Goal: Task Accomplishment & Management: Complete application form

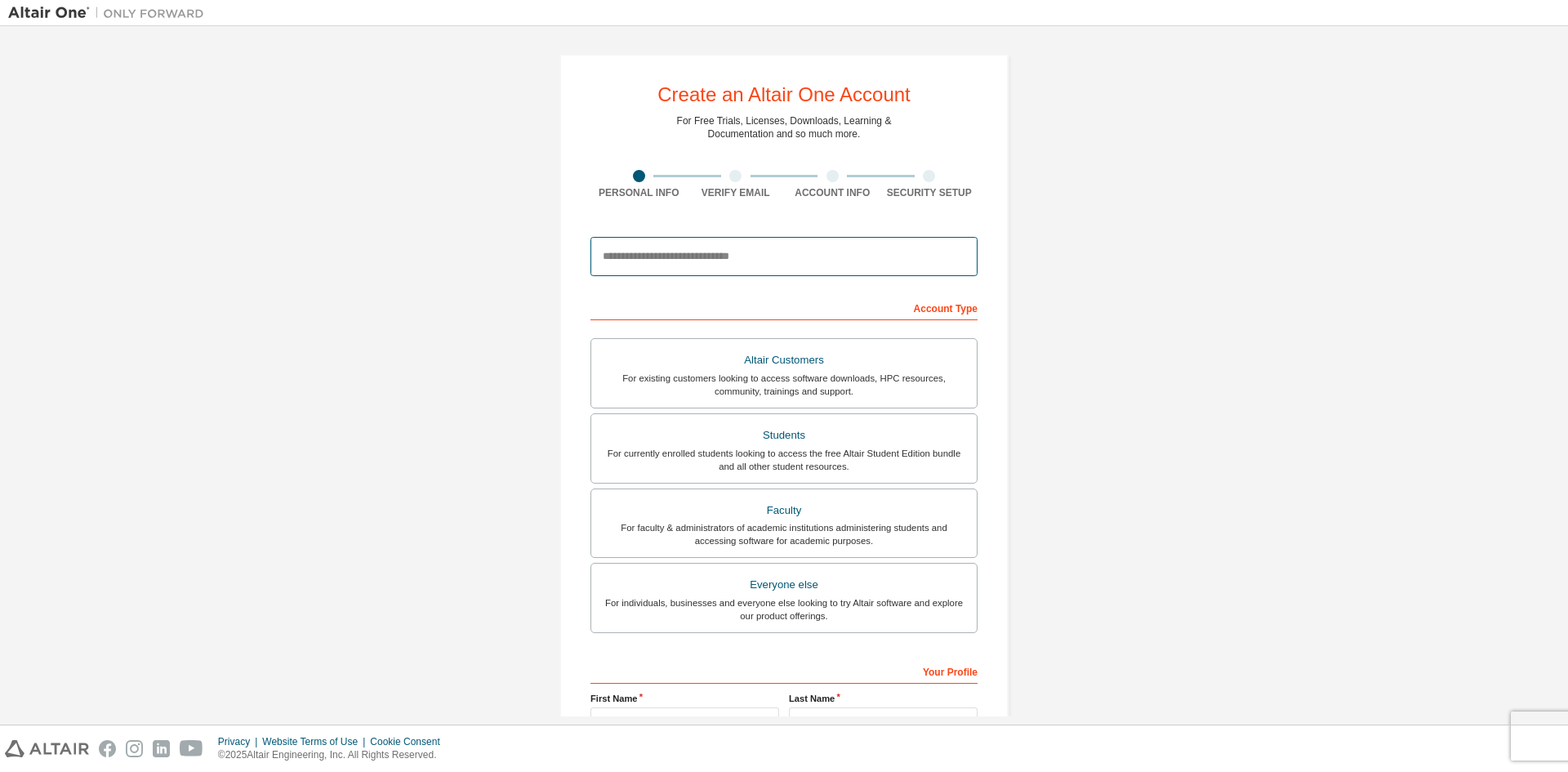
click at [701, 249] on input "email" at bounding box center [783, 256] width 387 height 39
type input "**********"
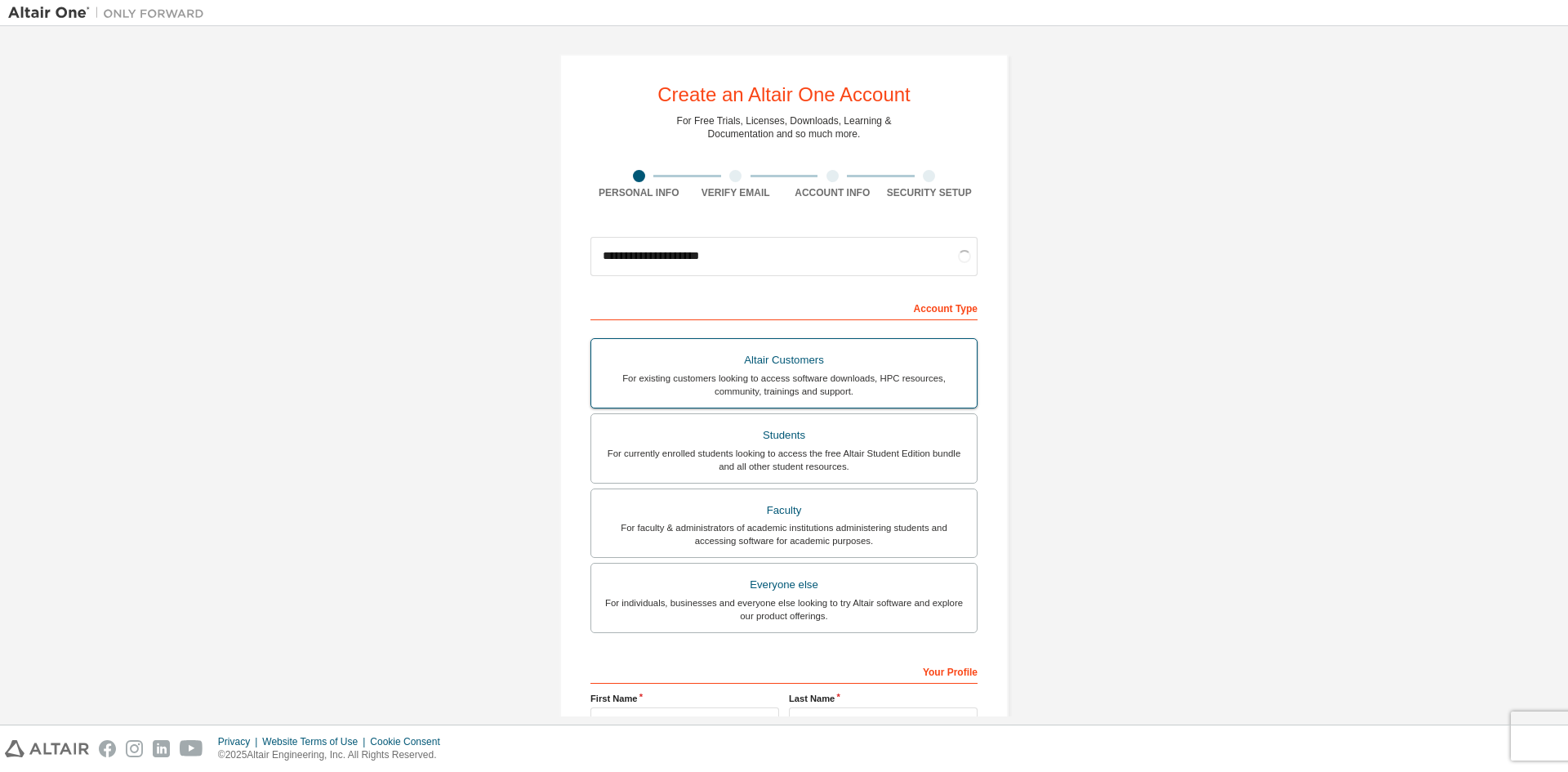
click at [831, 368] on div "Altair Customers" at bounding box center [783, 360] width 366 height 23
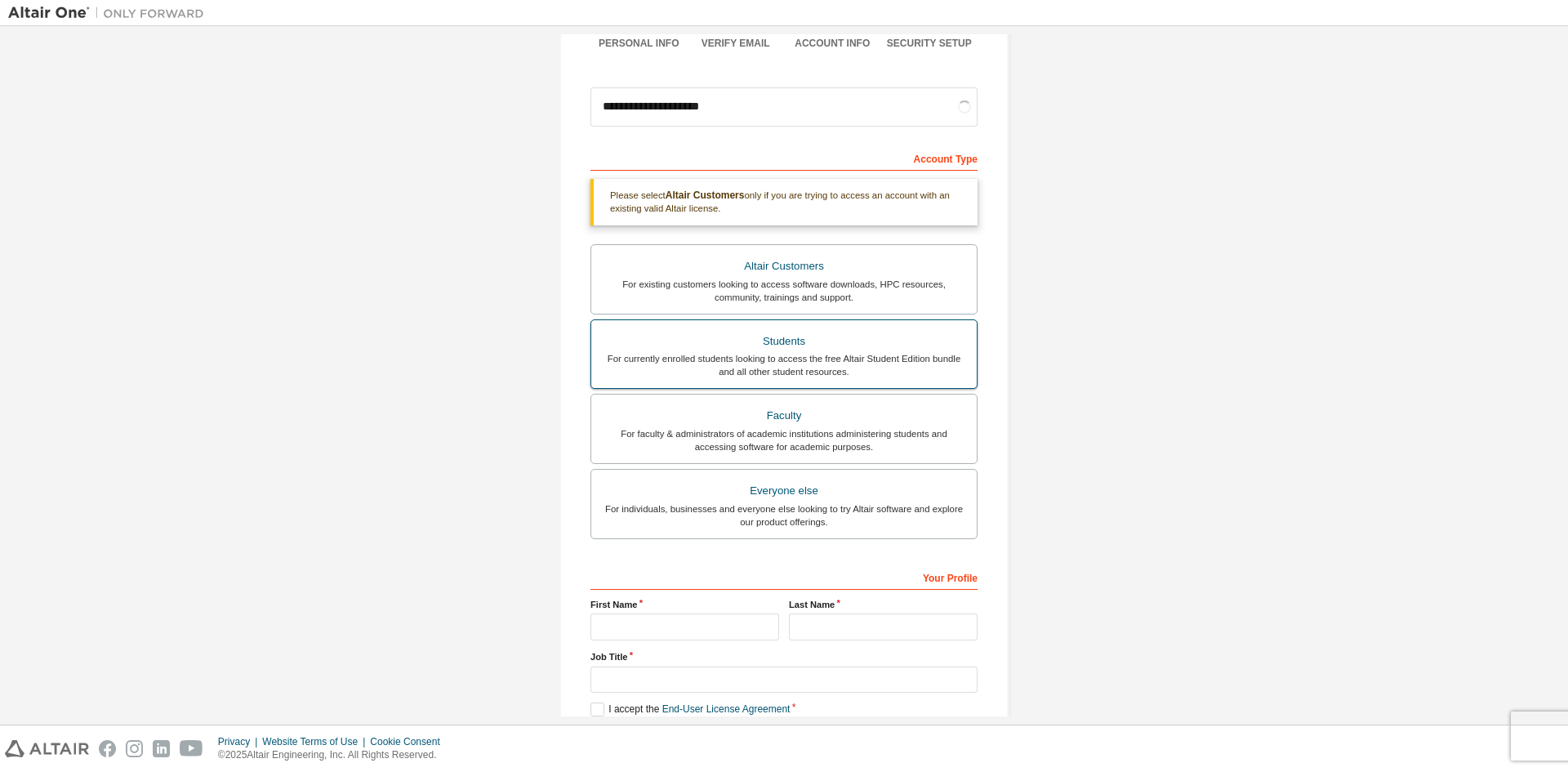
scroll to position [239, 0]
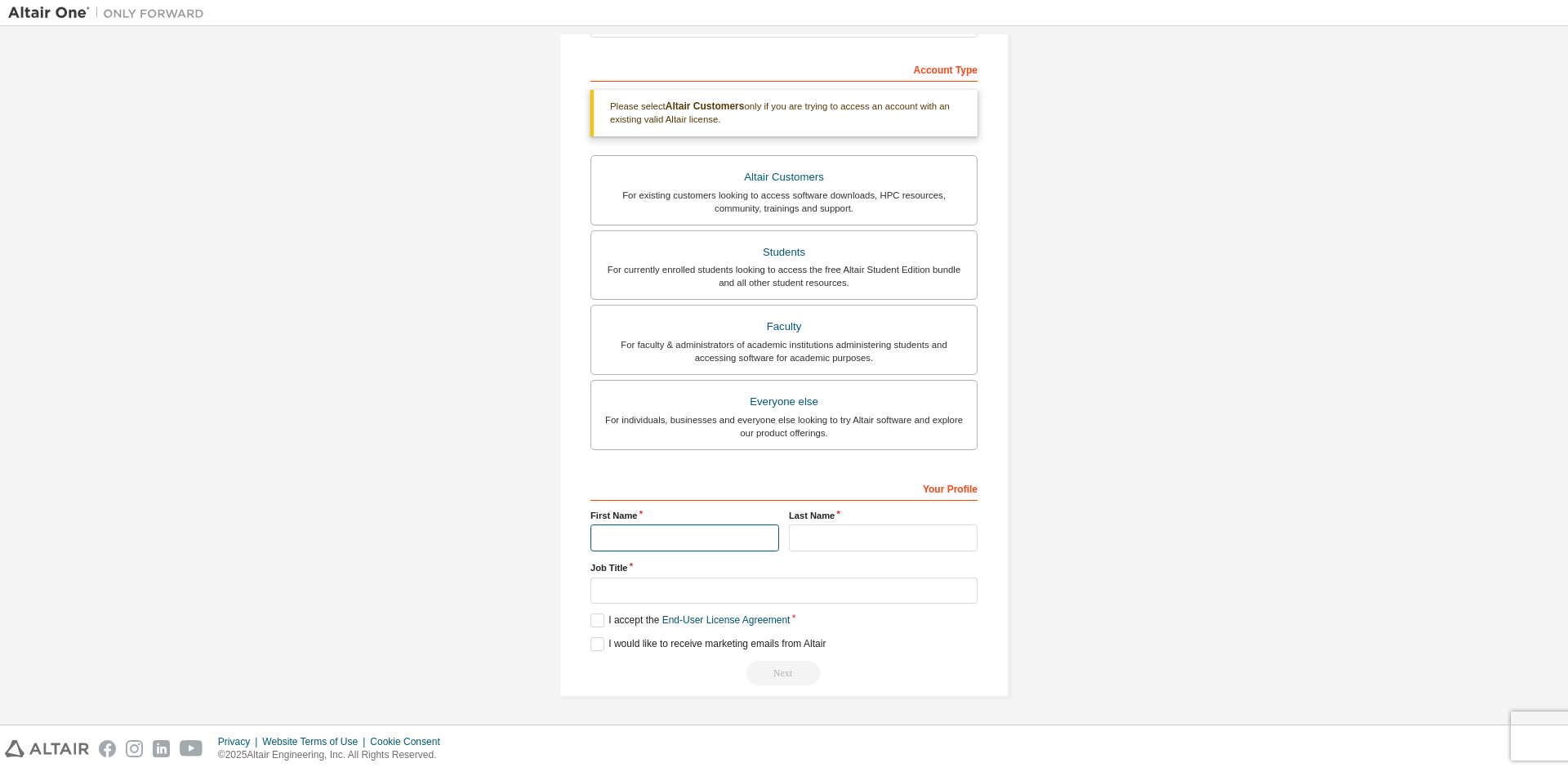
click at [697, 539] on input "text" at bounding box center [684, 538] width 189 height 27
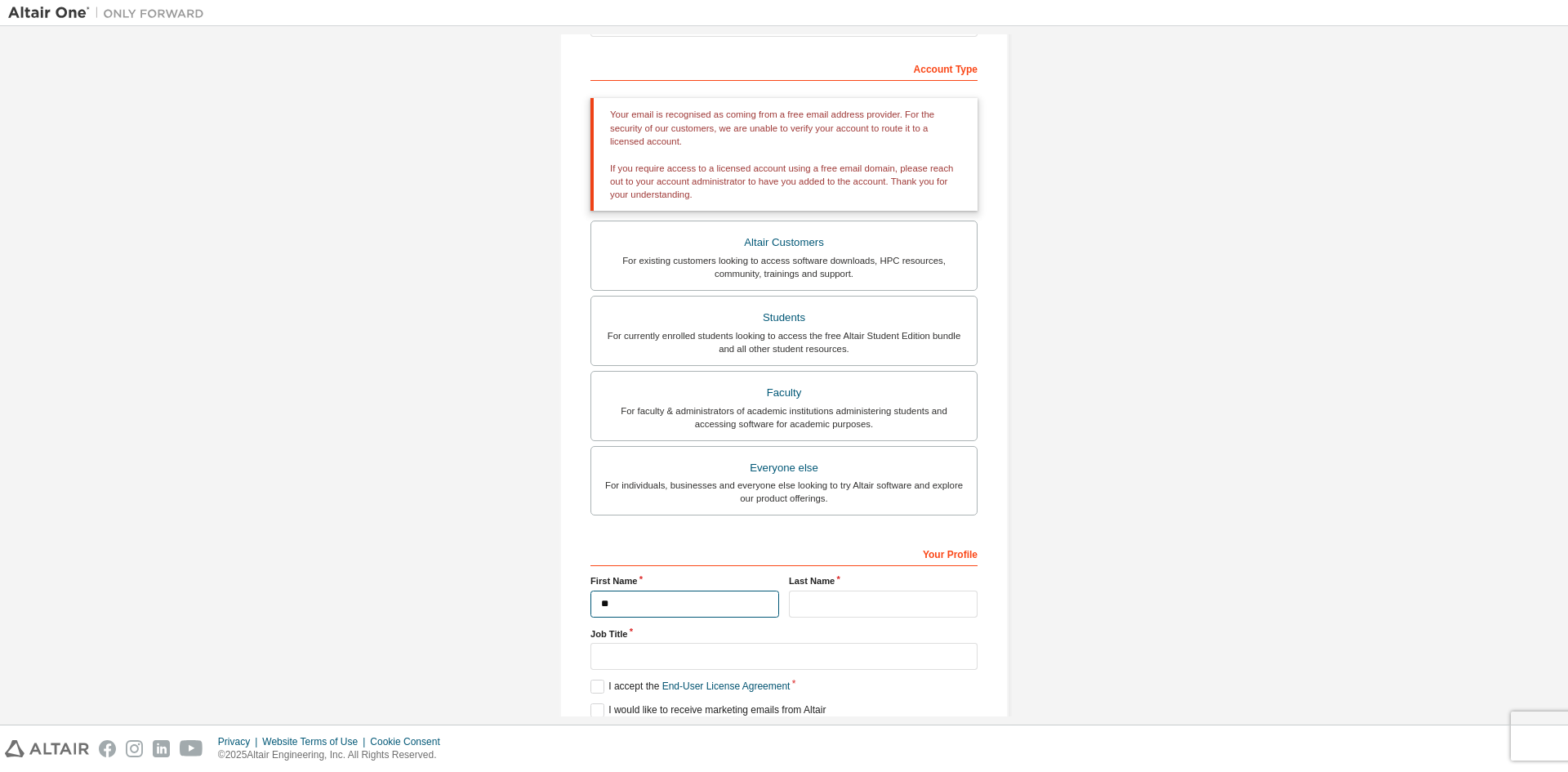
type input "*"
type input "***"
click at [876, 612] on input "text" at bounding box center [883, 603] width 189 height 27
type input "*"
type input "****"
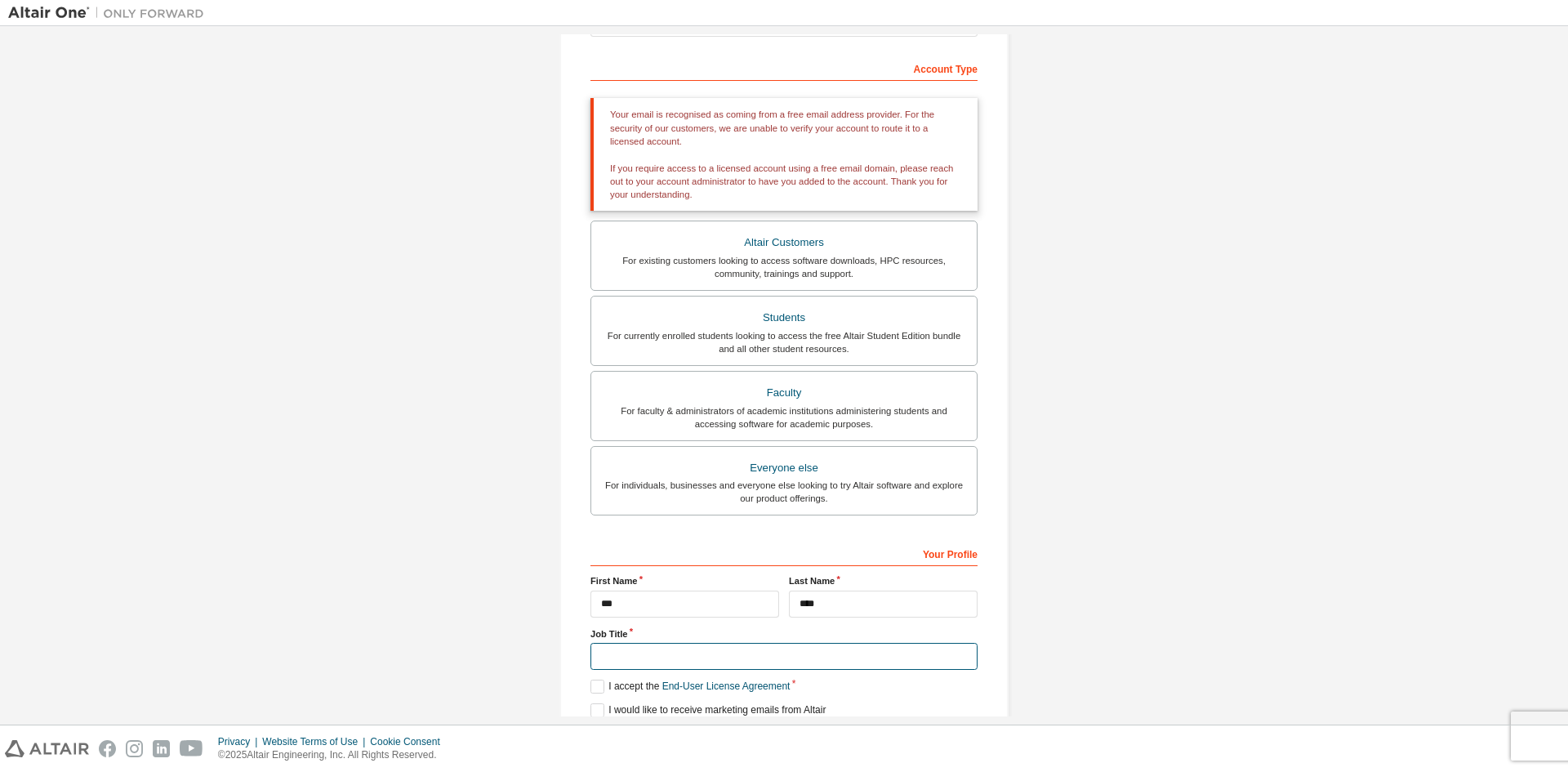
click at [800, 666] on input "text" at bounding box center [783, 656] width 387 height 27
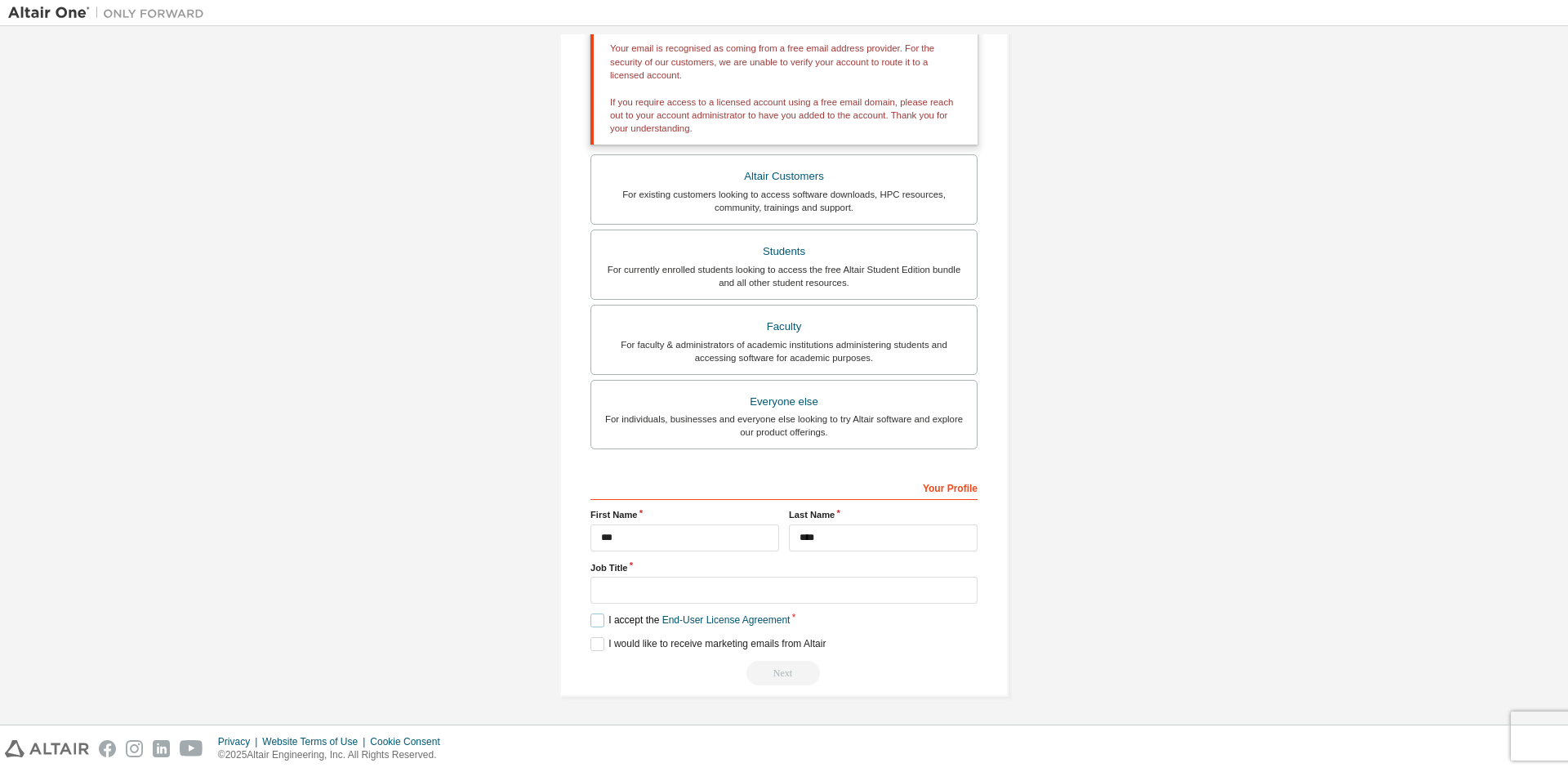
click at [593, 625] on label "I accept the End-User License Agreement" at bounding box center [689, 620] width 199 height 14
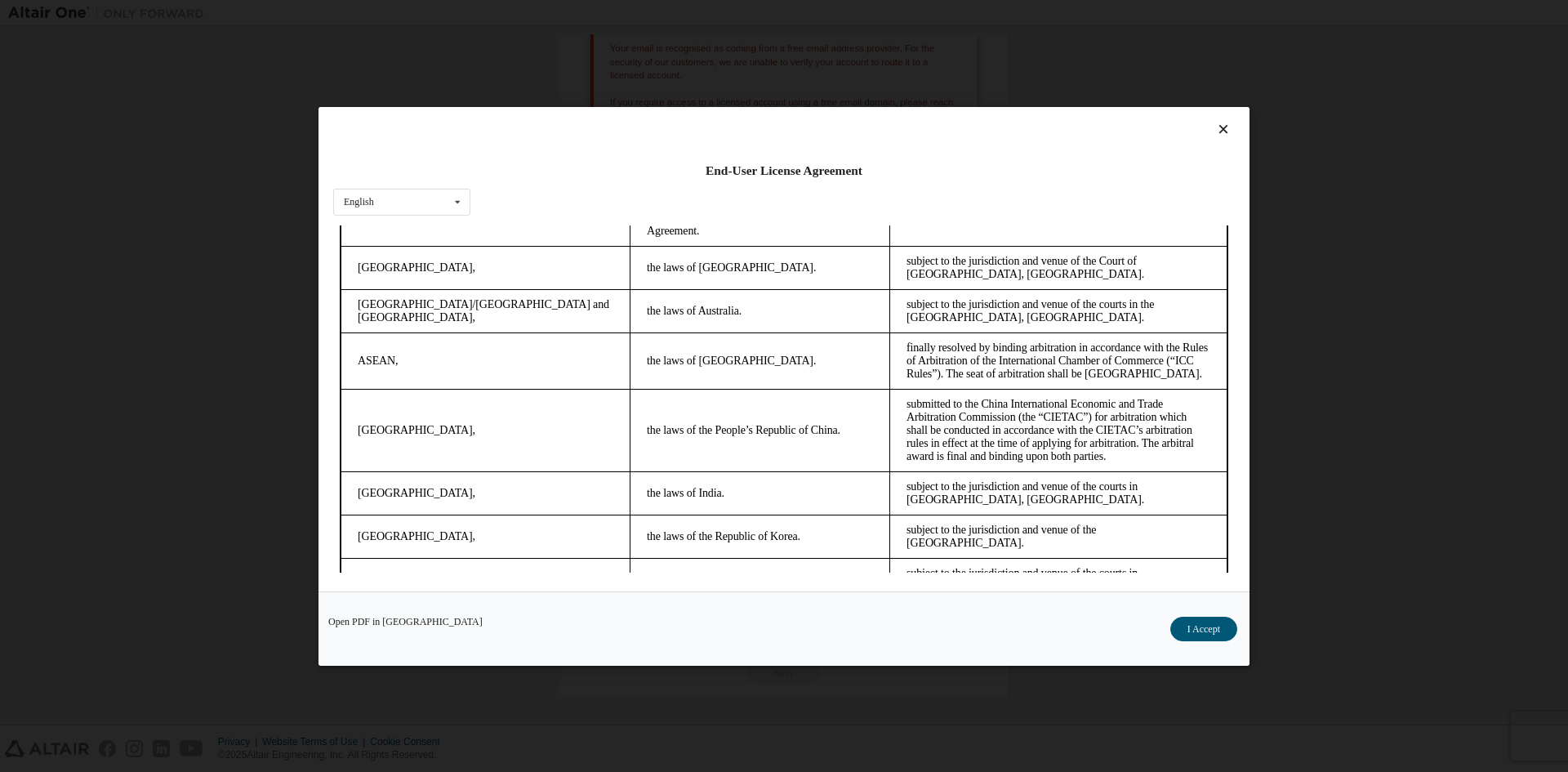
scroll to position [4129, 0]
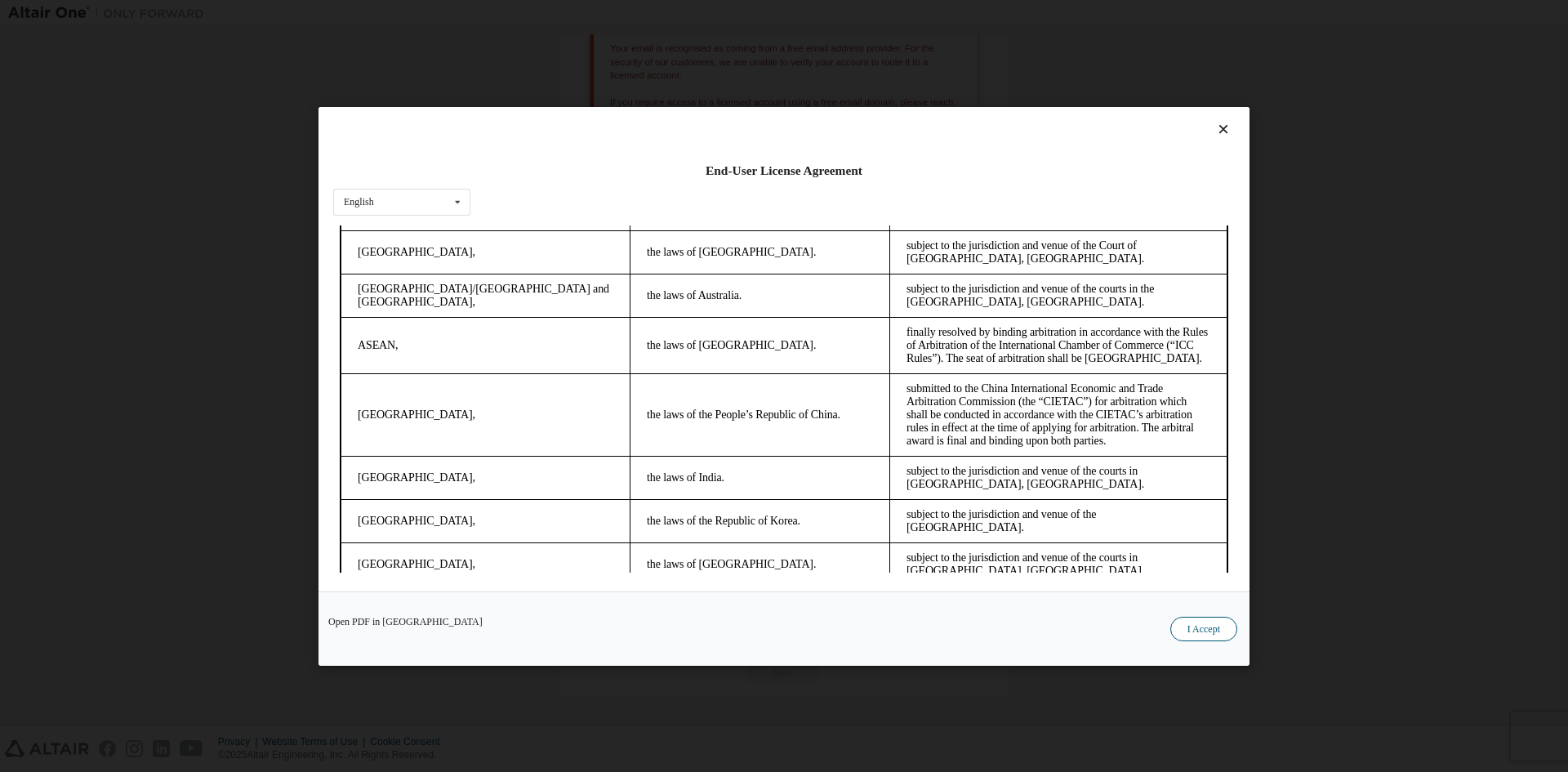
click at [1208, 639] on button "I Accept" at bounding box center [1204, 628] width 67 height 25
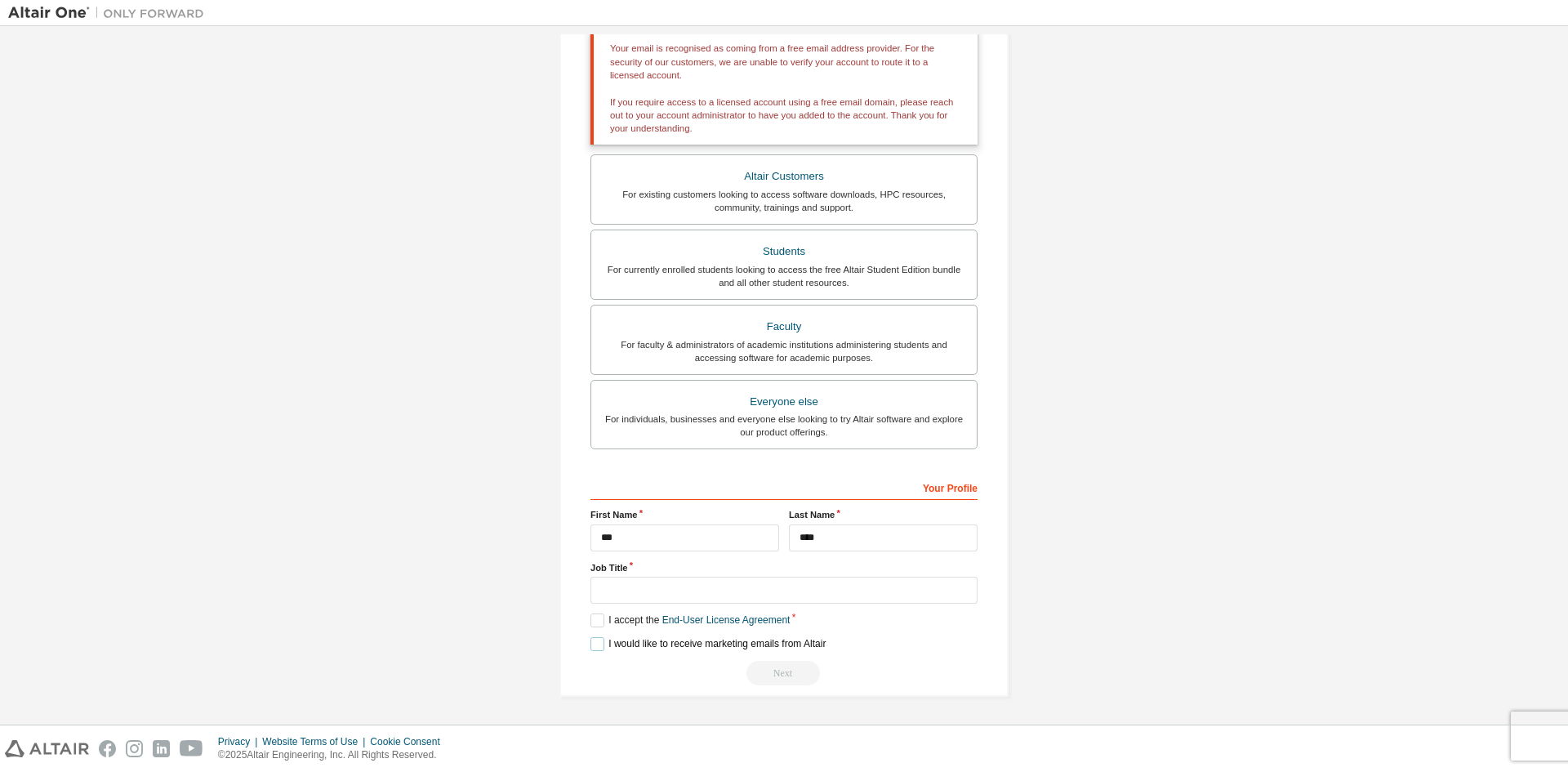
click at [599, 646] on label "I would like to receive marketing emails from Altair" at bounding box center [707, 643] width 235 height 14
click at [639, 586] on input "text" at bounding box center [783, 589] width 387 height 27
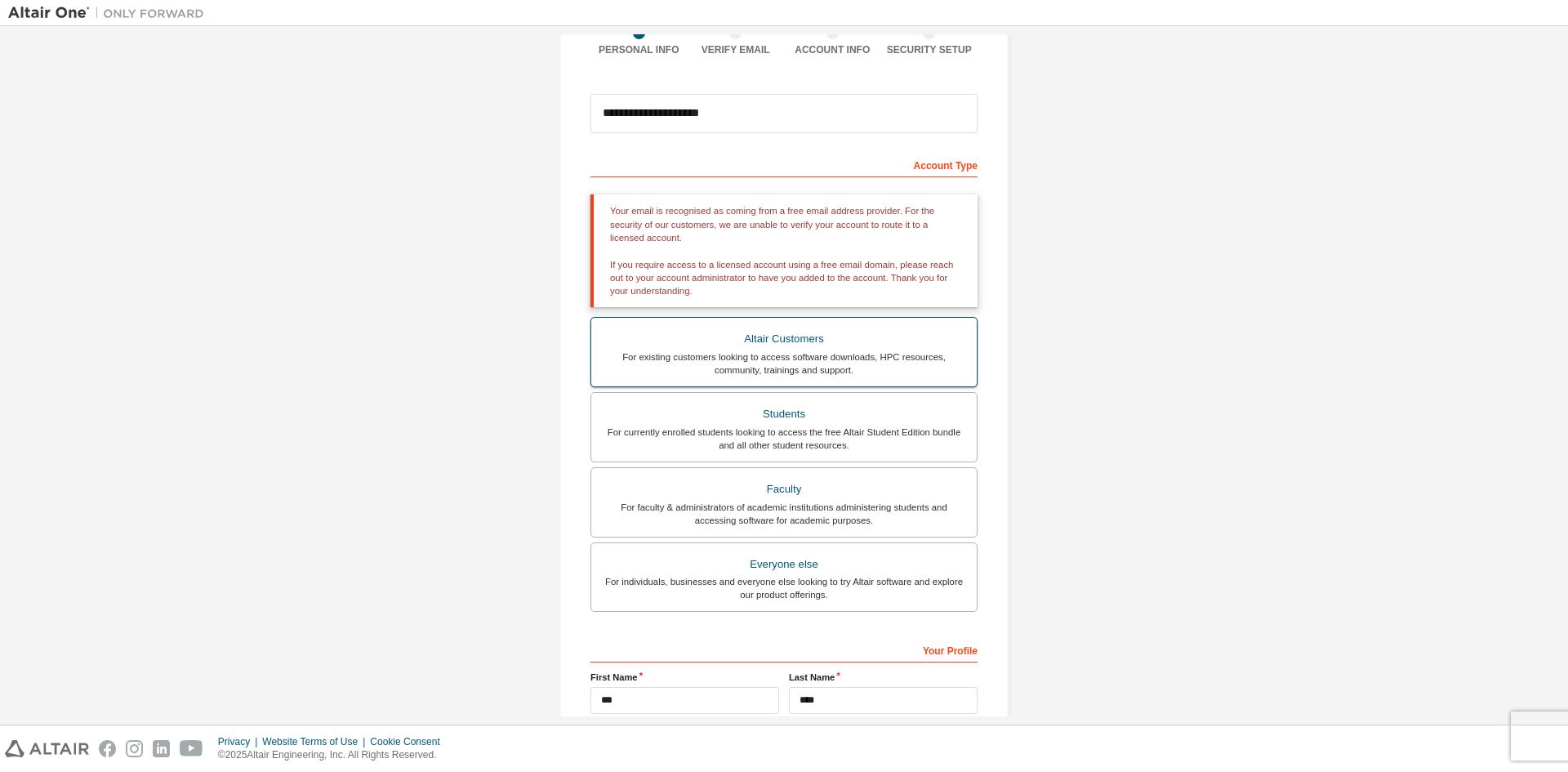
scroll to position [142, 0]
type input "*******"
click at [822, 404] on div "Students" at bounding box center [783, 415] width 366 height 23
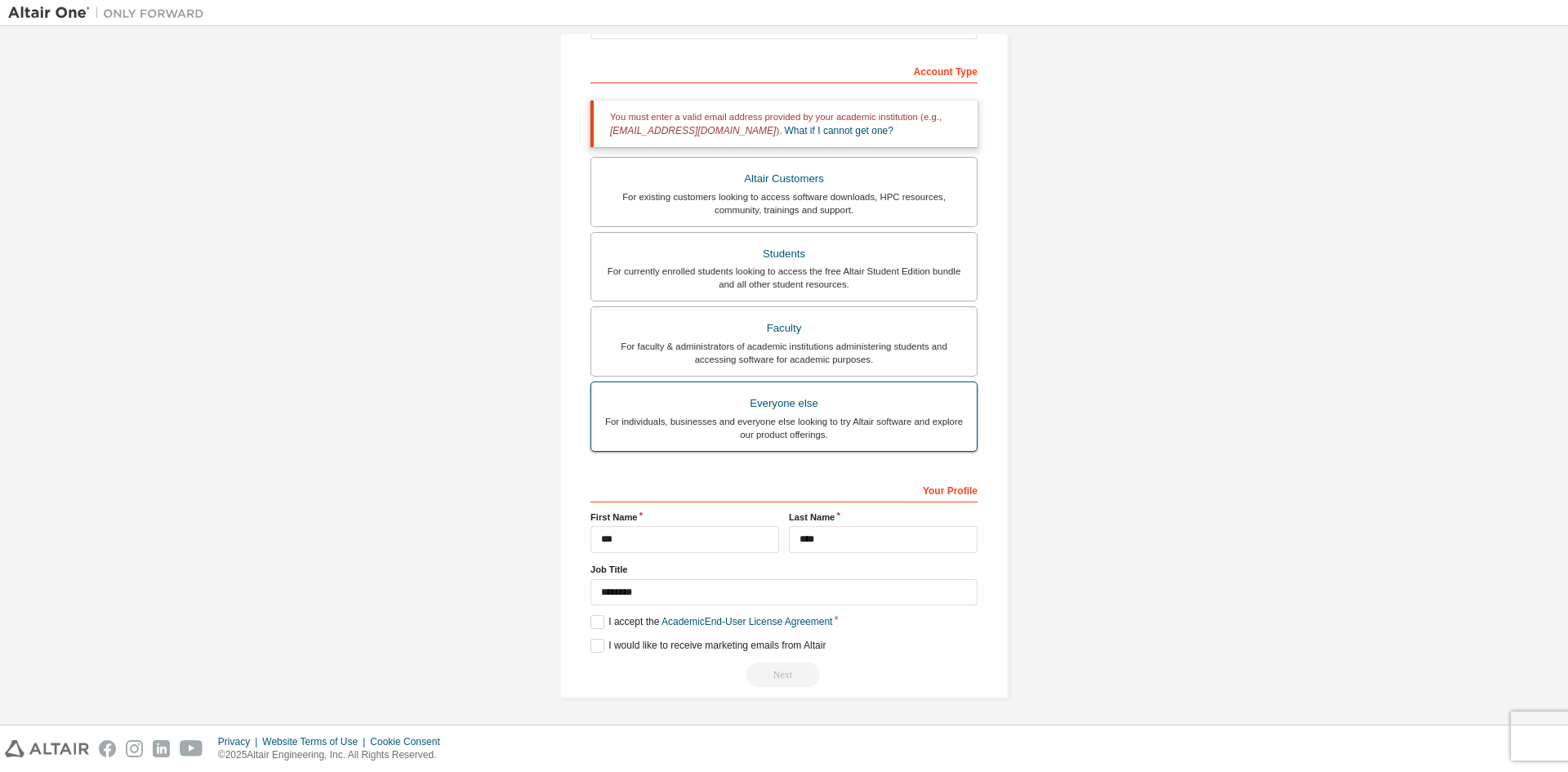
scroll to position [239, 0]
click at [598, 620] on label "I accept the Academic End-User License Agreement" at bounding box center [710, 620] width 241 height 14
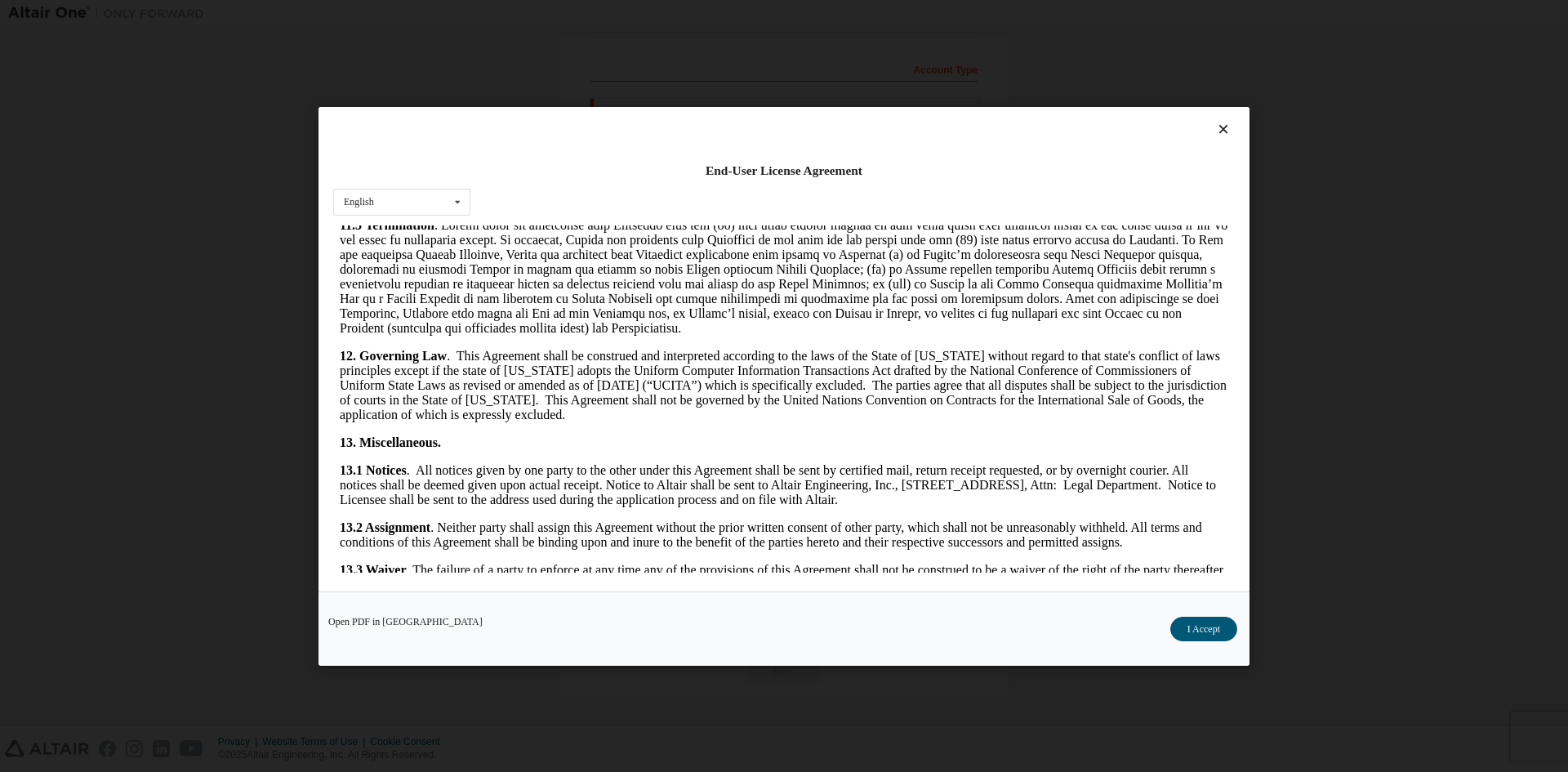
scroll to position [2452, 0]
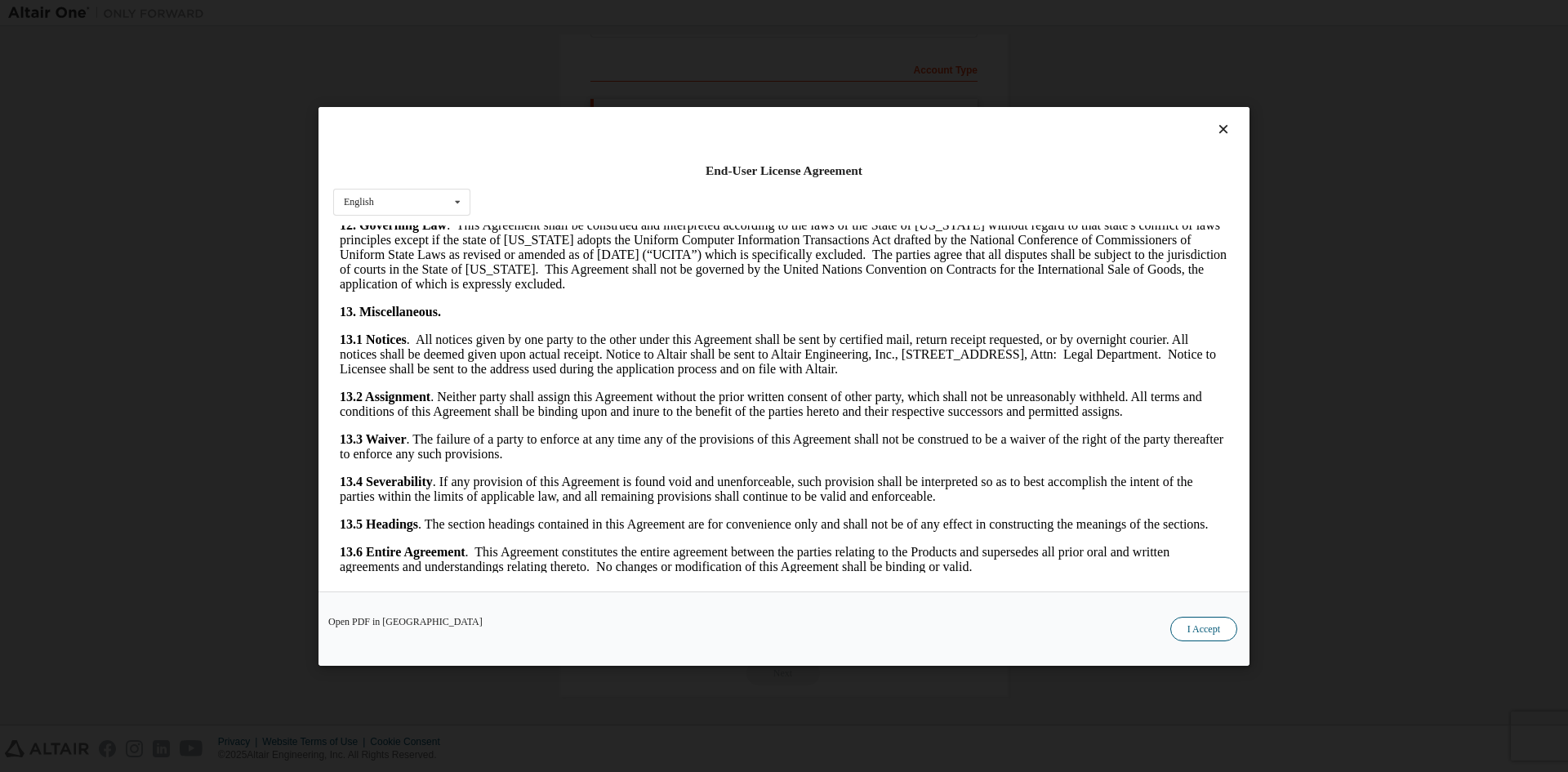
click at [1213, 629] on button "I Accept" at bounding box center [1204, 628] width 67 height 25
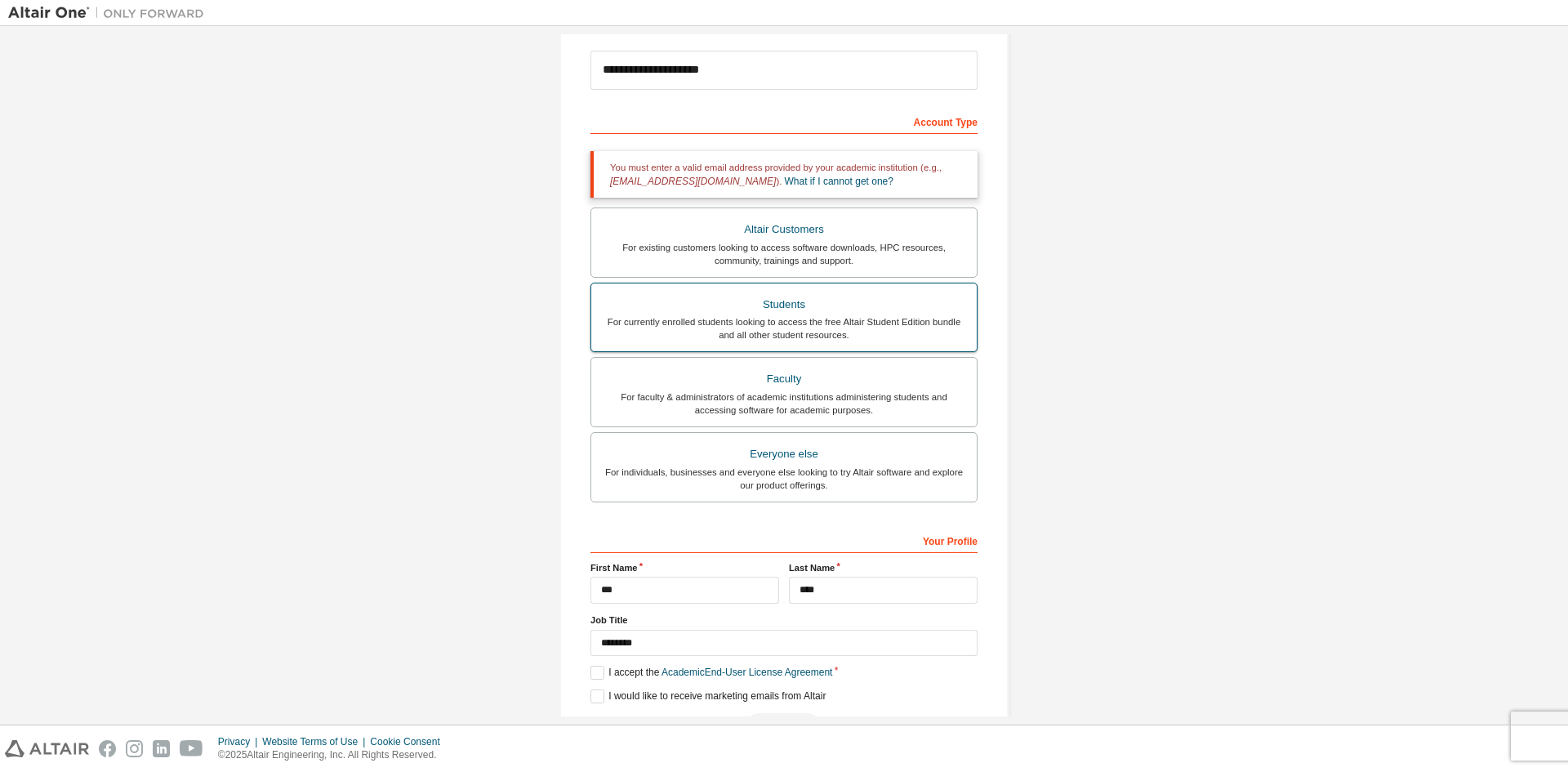
scroll to position [158, 0]
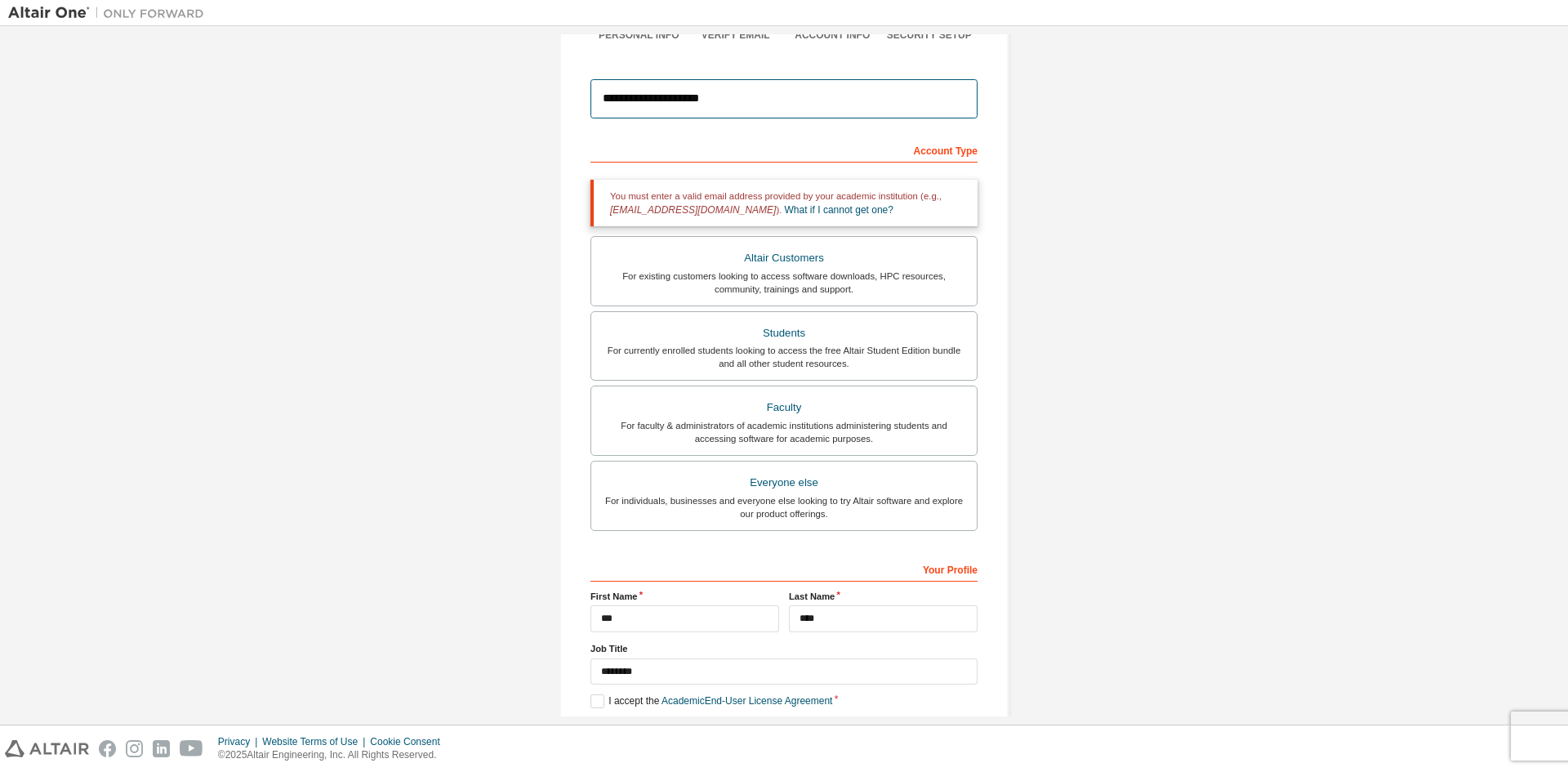
drag, startPoint x: 754, startPoint y: 113, endPoint x: 268, endPoint y: 166, distance: 488.9
click at [268, 166] on div "**********" at bounding box center [784, 336] width 1552 height 921
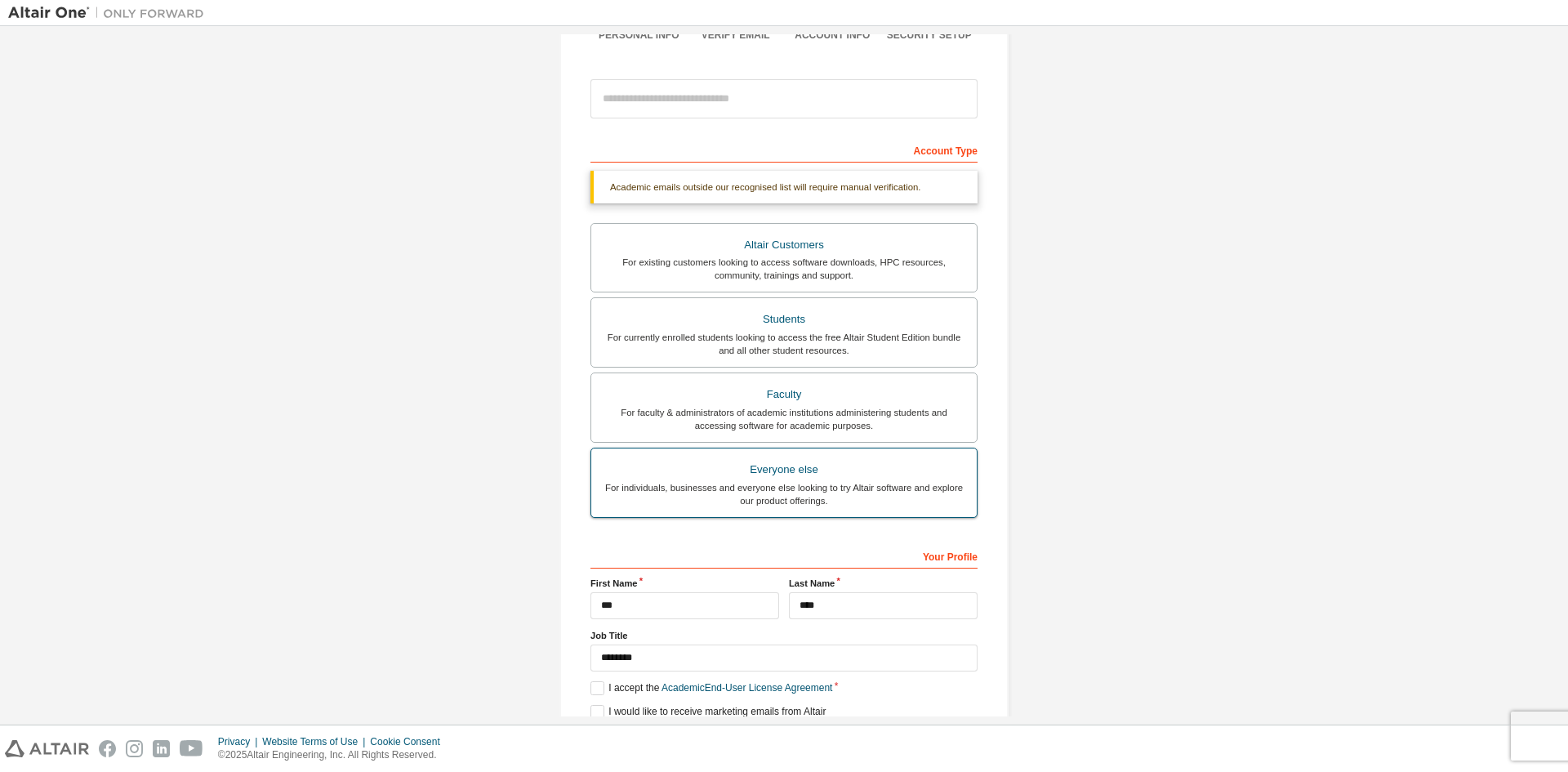
click at [829, 475] on div "Everyone else" at bounding box center [783, 470] width 366 height 23
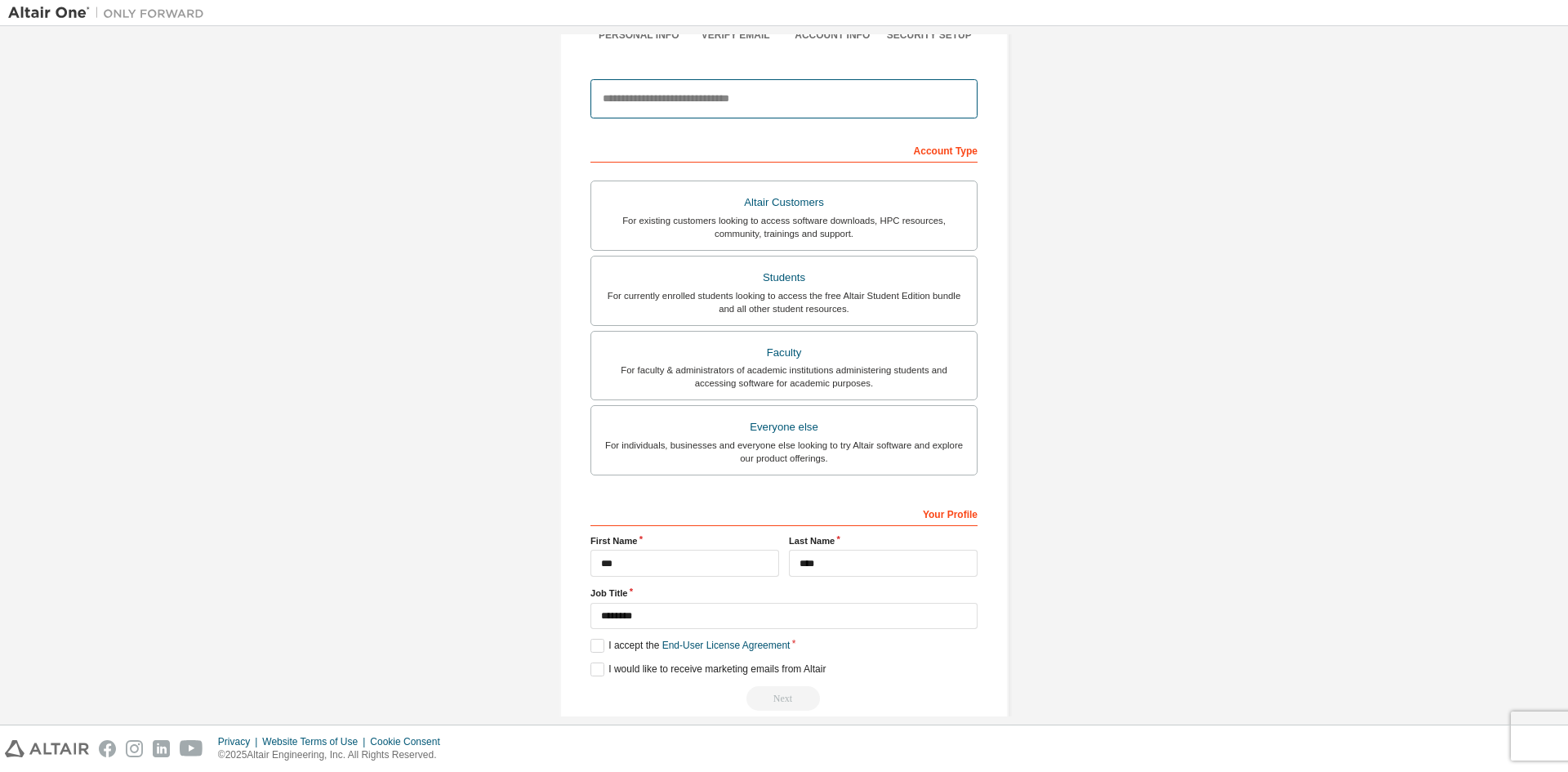
click at [701, 108] on input "email" at bounding box center [783, 99] width 387 height 39
type input "**********"
click at [596, 649] on label "I accept the End-User License Agreement" at bounding box center [689, 645] width 199 height 14
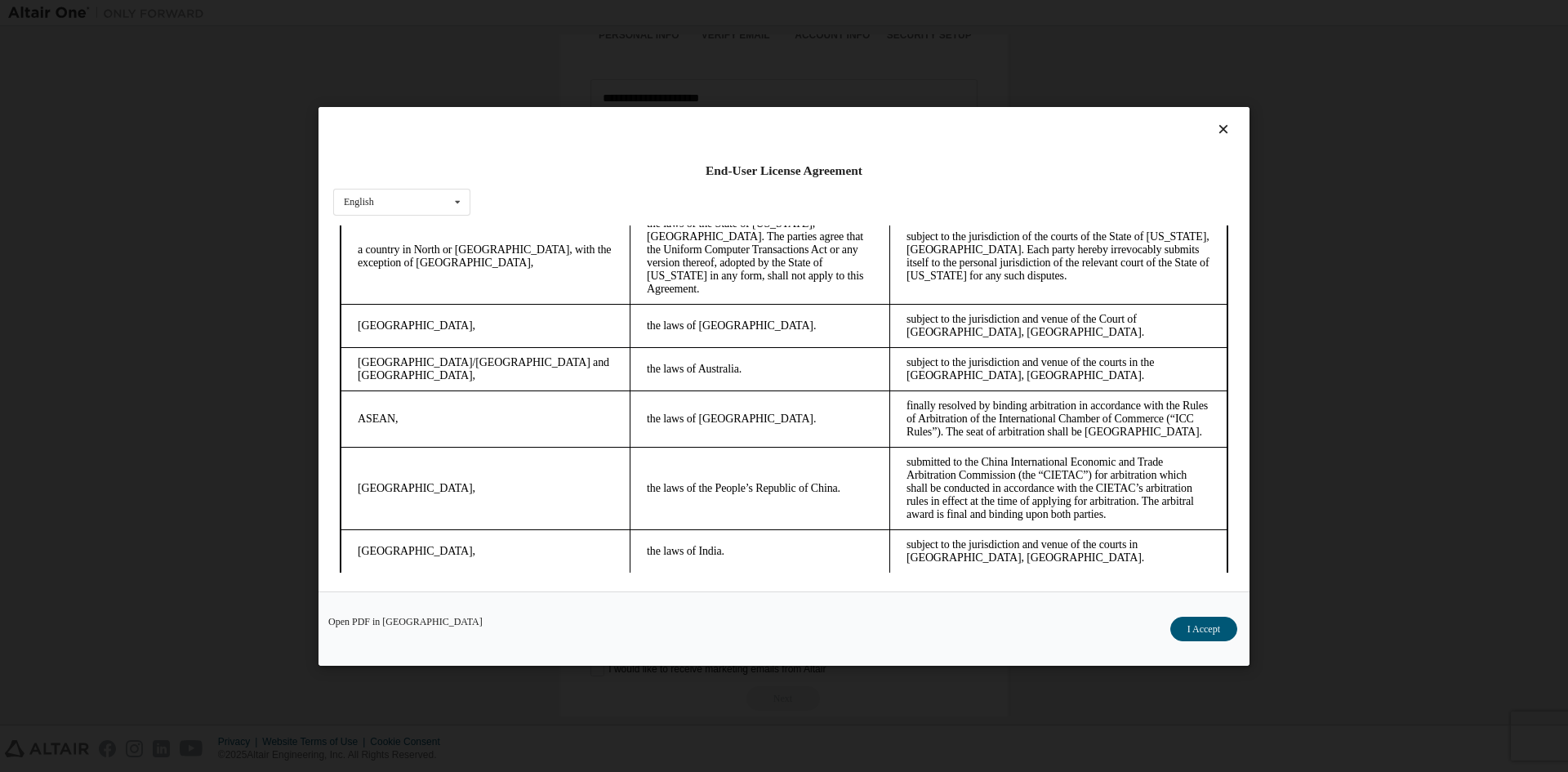
scroll to position [4129, 0]
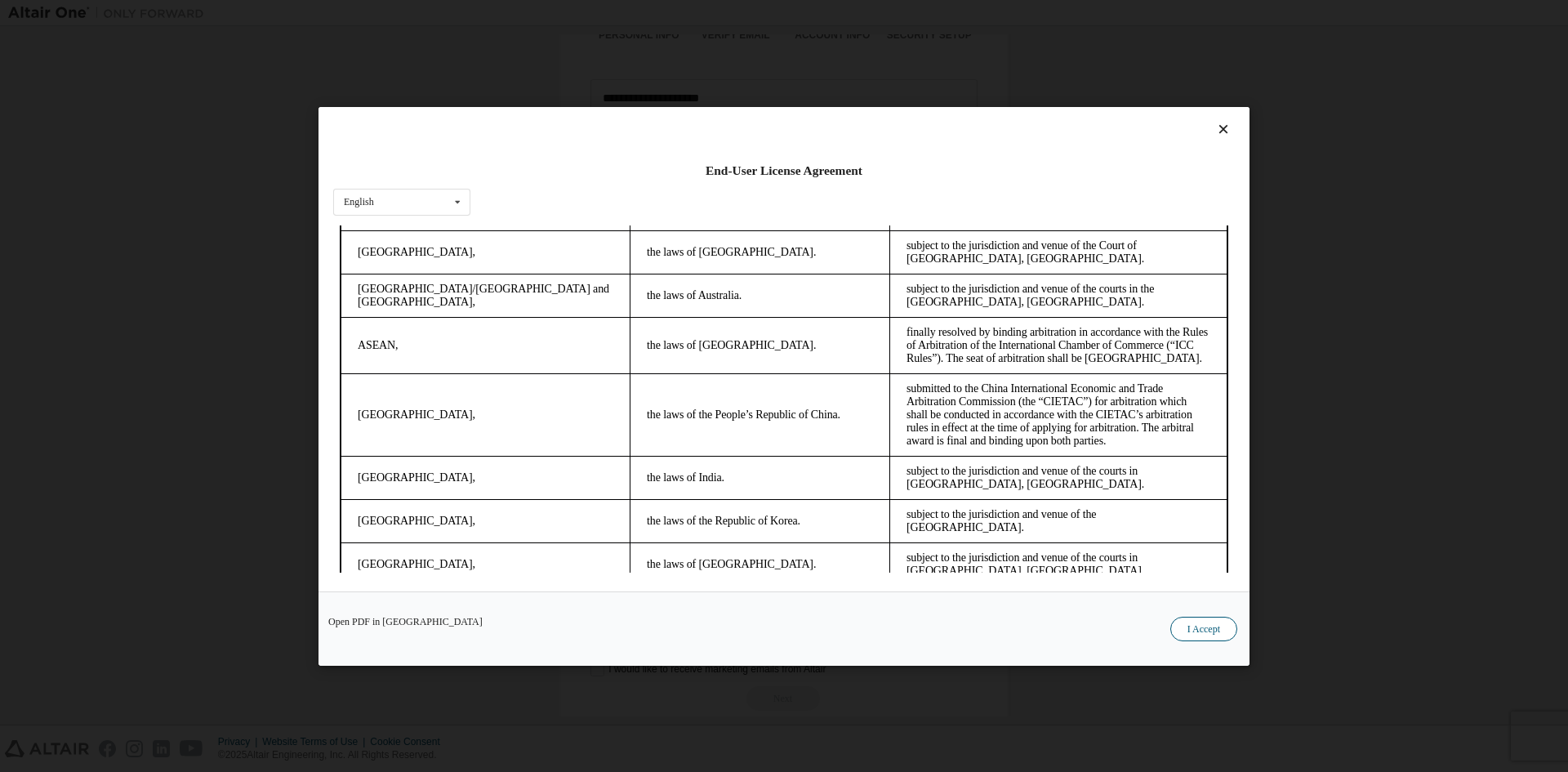
click at [1199, 625] on button "I Accept" at bounding box center [1204, 628] width 67 height 25
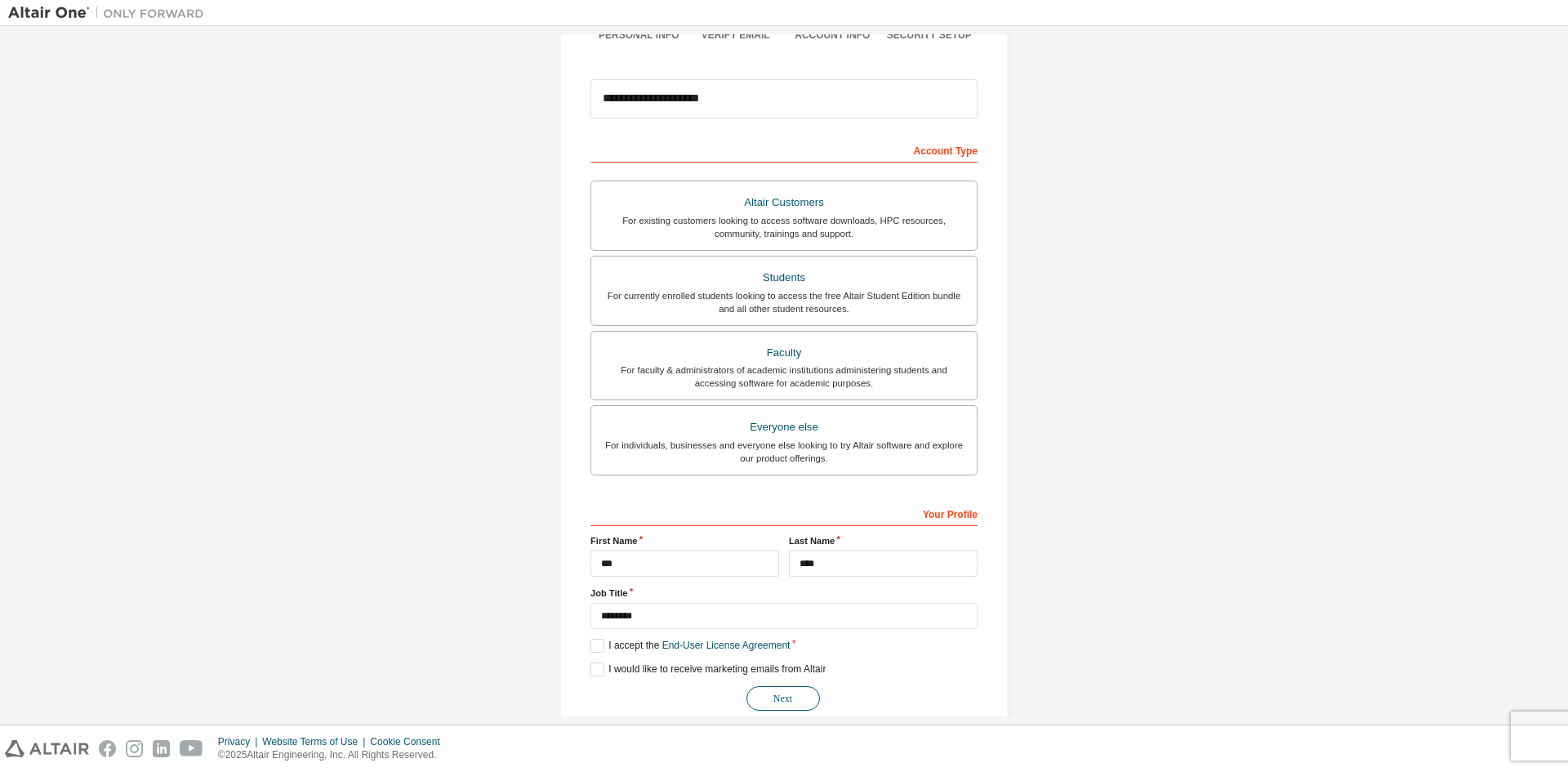
click at [809, 695] on button "Next" at bounding box center [783, 698] width 74 height 25
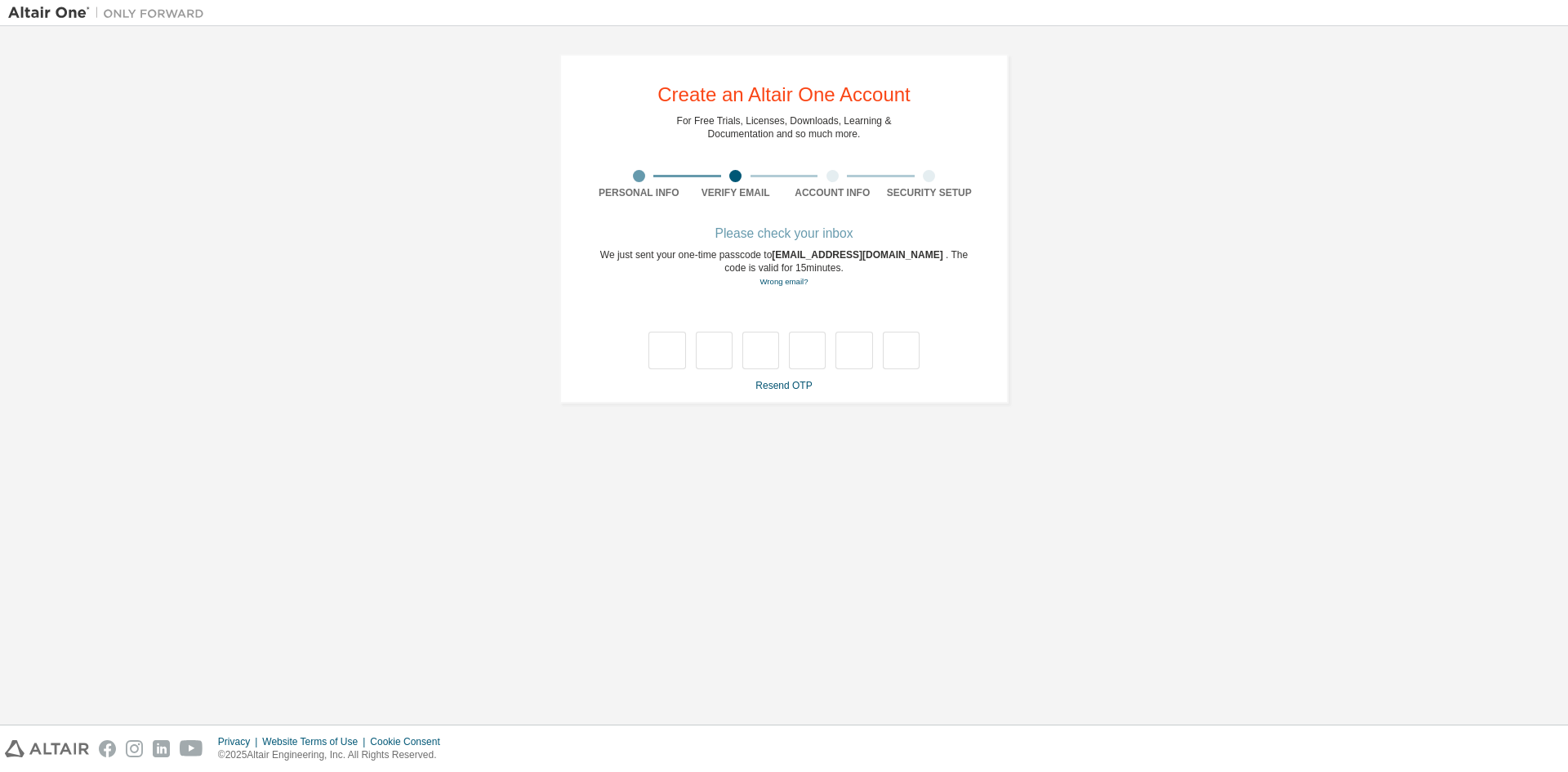
scroll to position [0, 0]
type input "*"
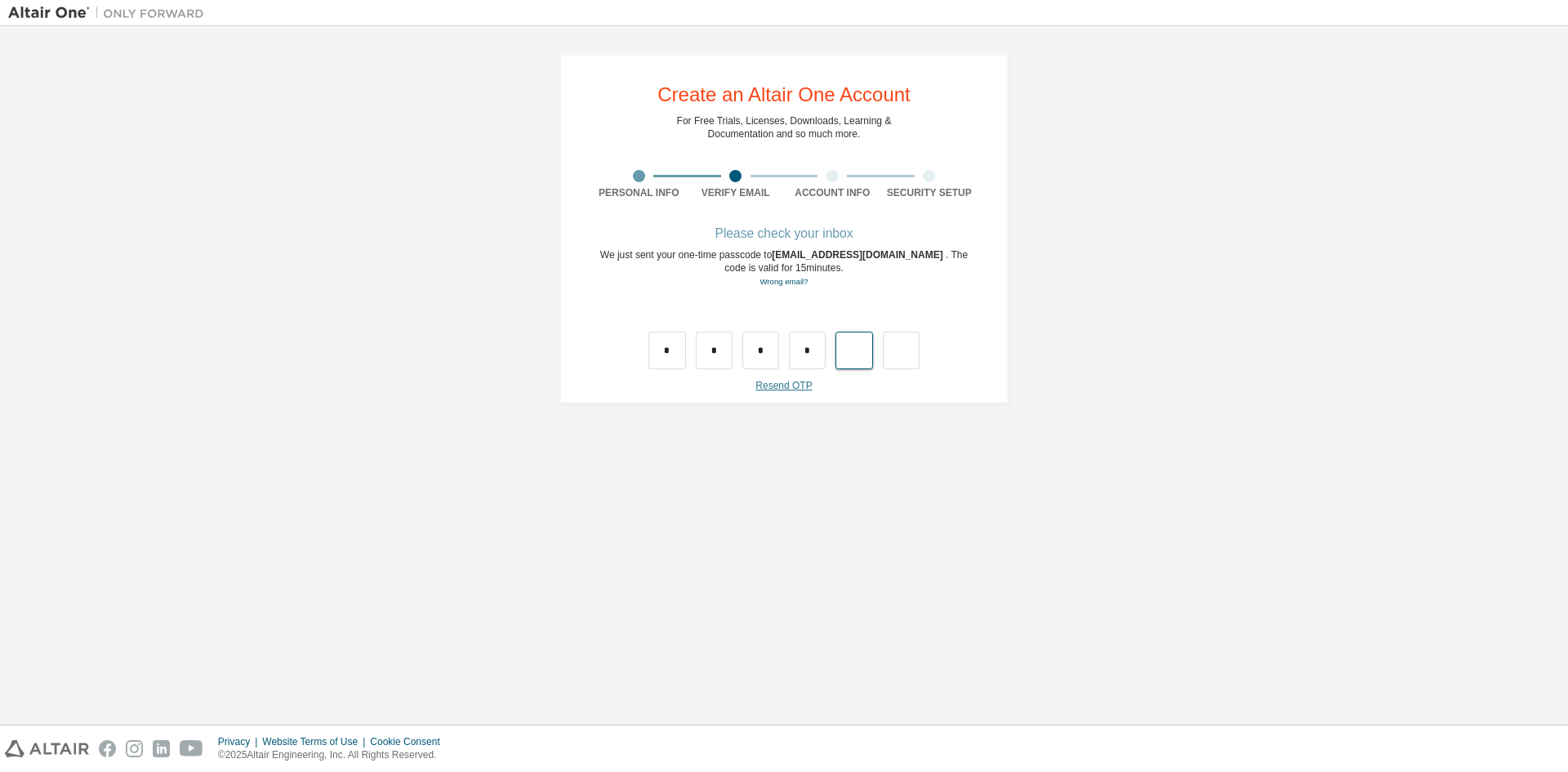
type input "*"
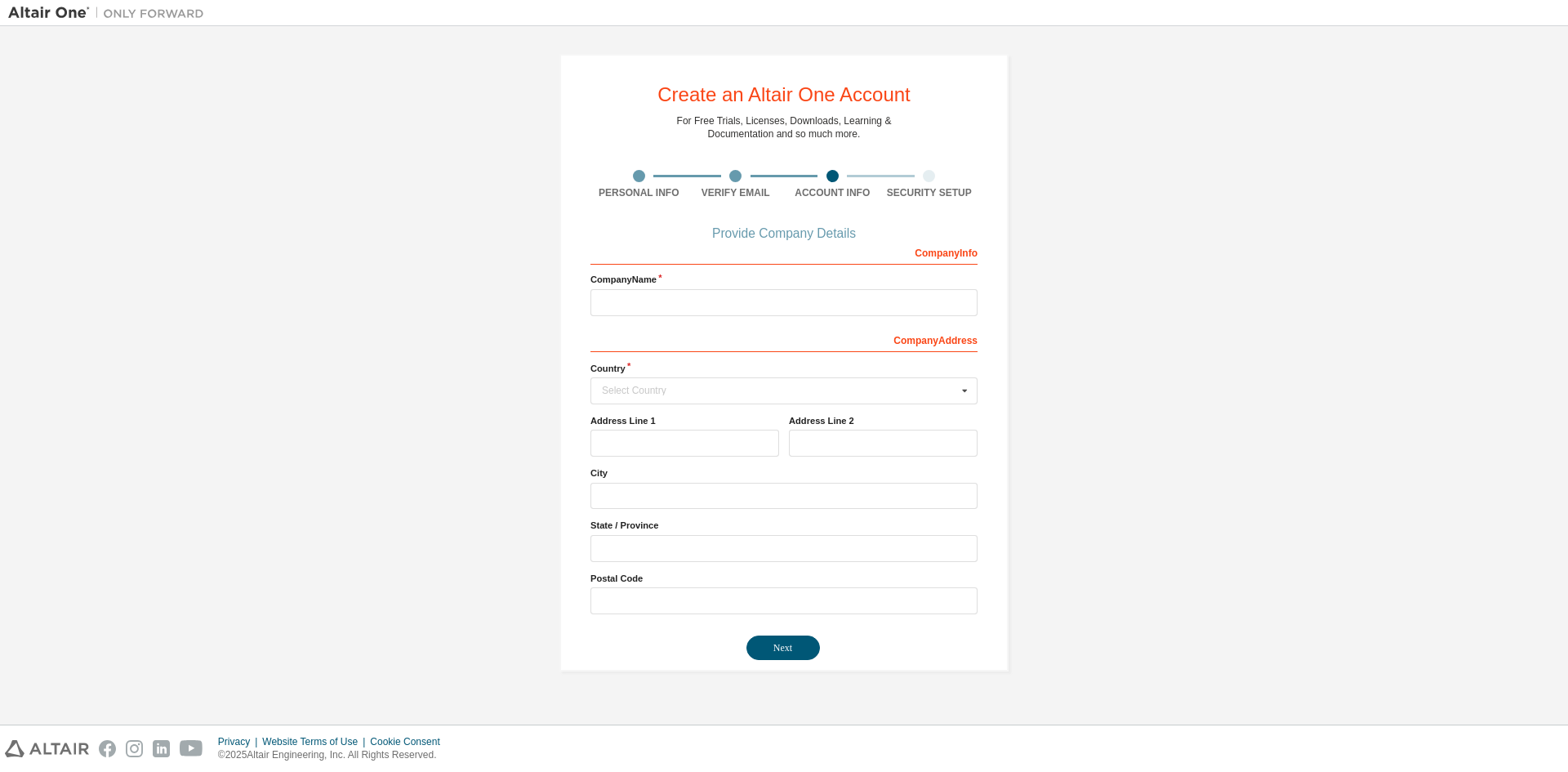
click at [768, 391] on div "Select Country" at bounding box center [779, 391] width 355 height 10
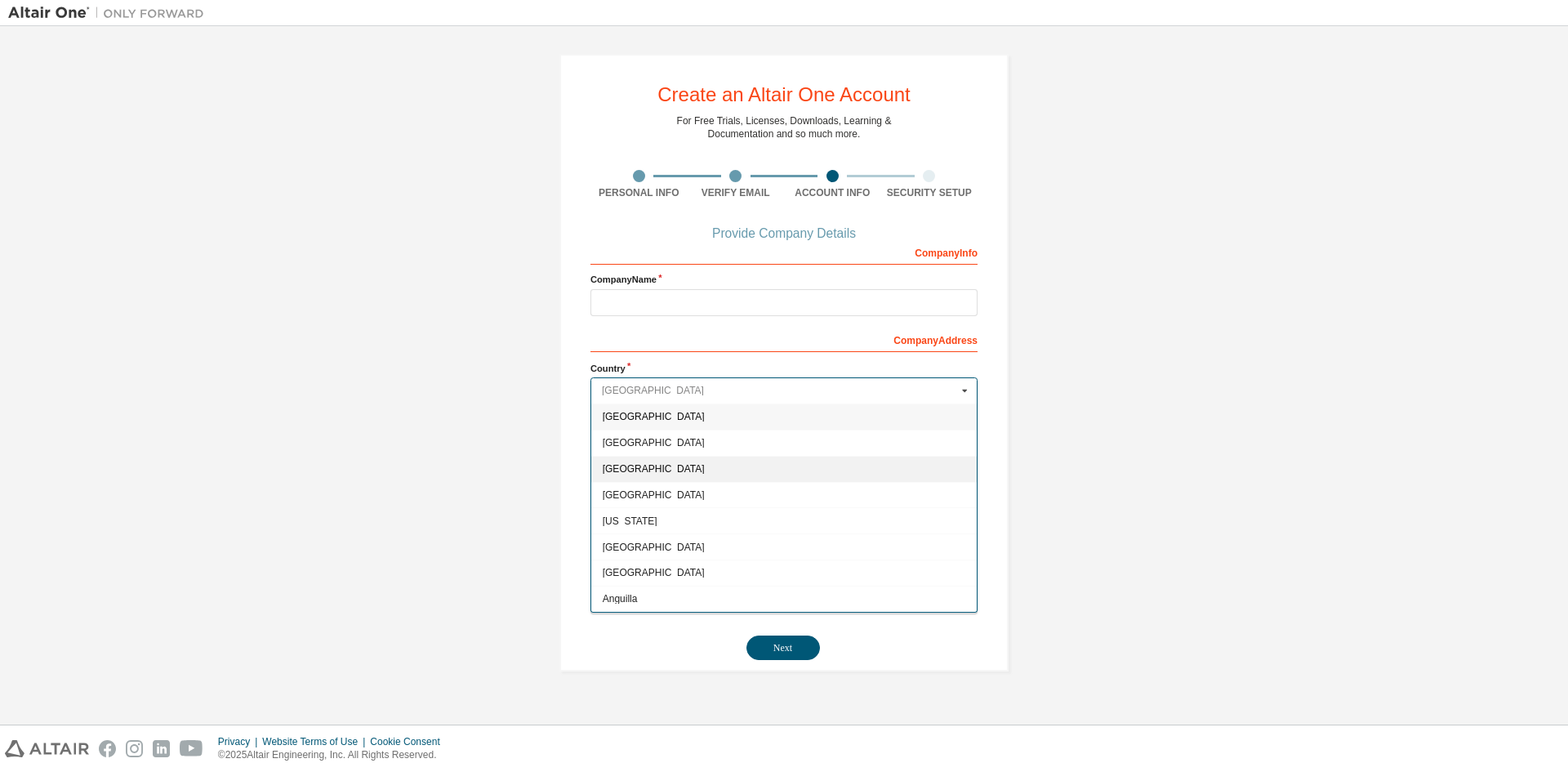
scroll to position [327, 0]
click at [708, 391] on input "text" at bounding box center [784, 391] width 385 height 25
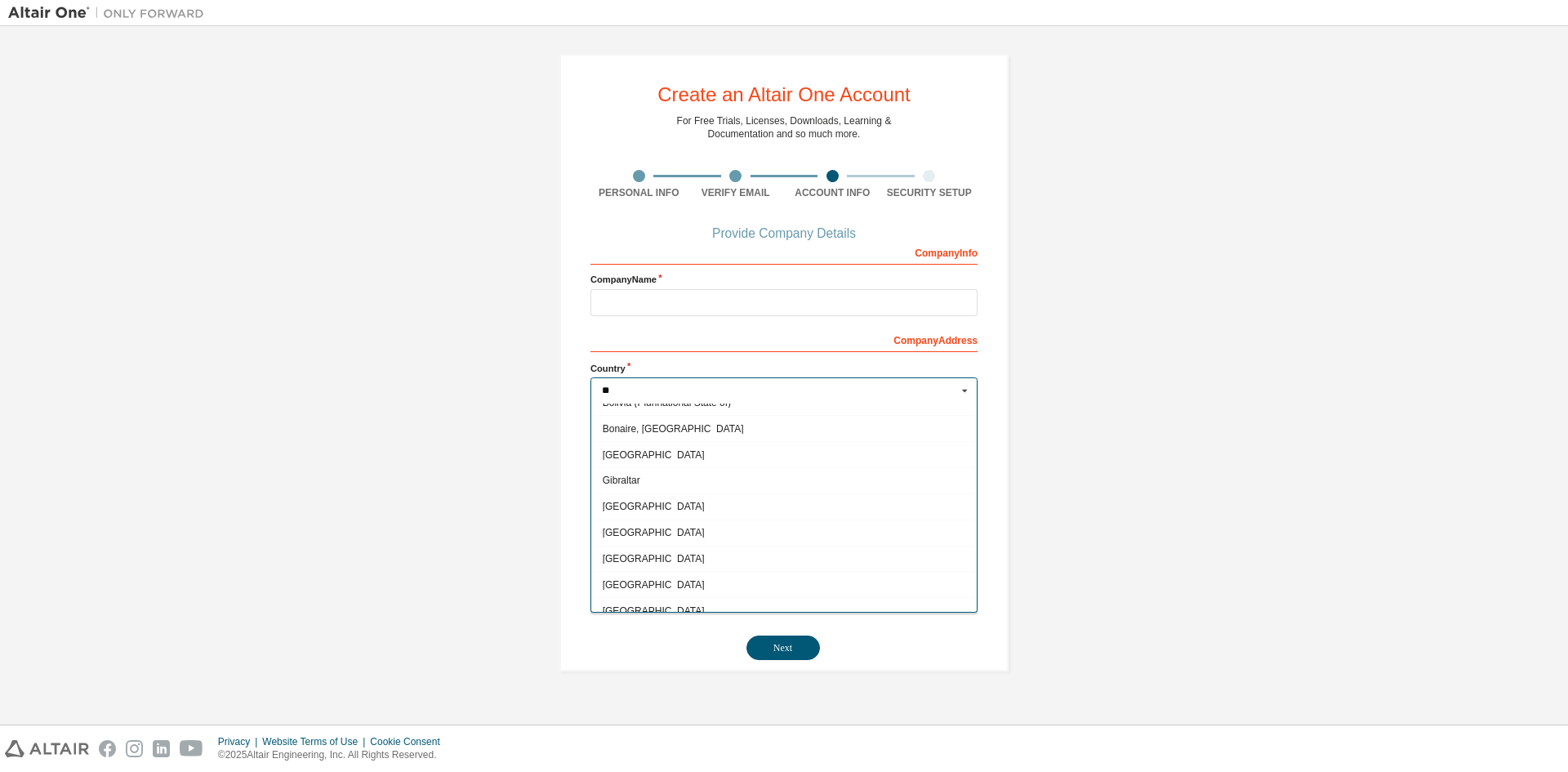
scroll to position [0, 0]
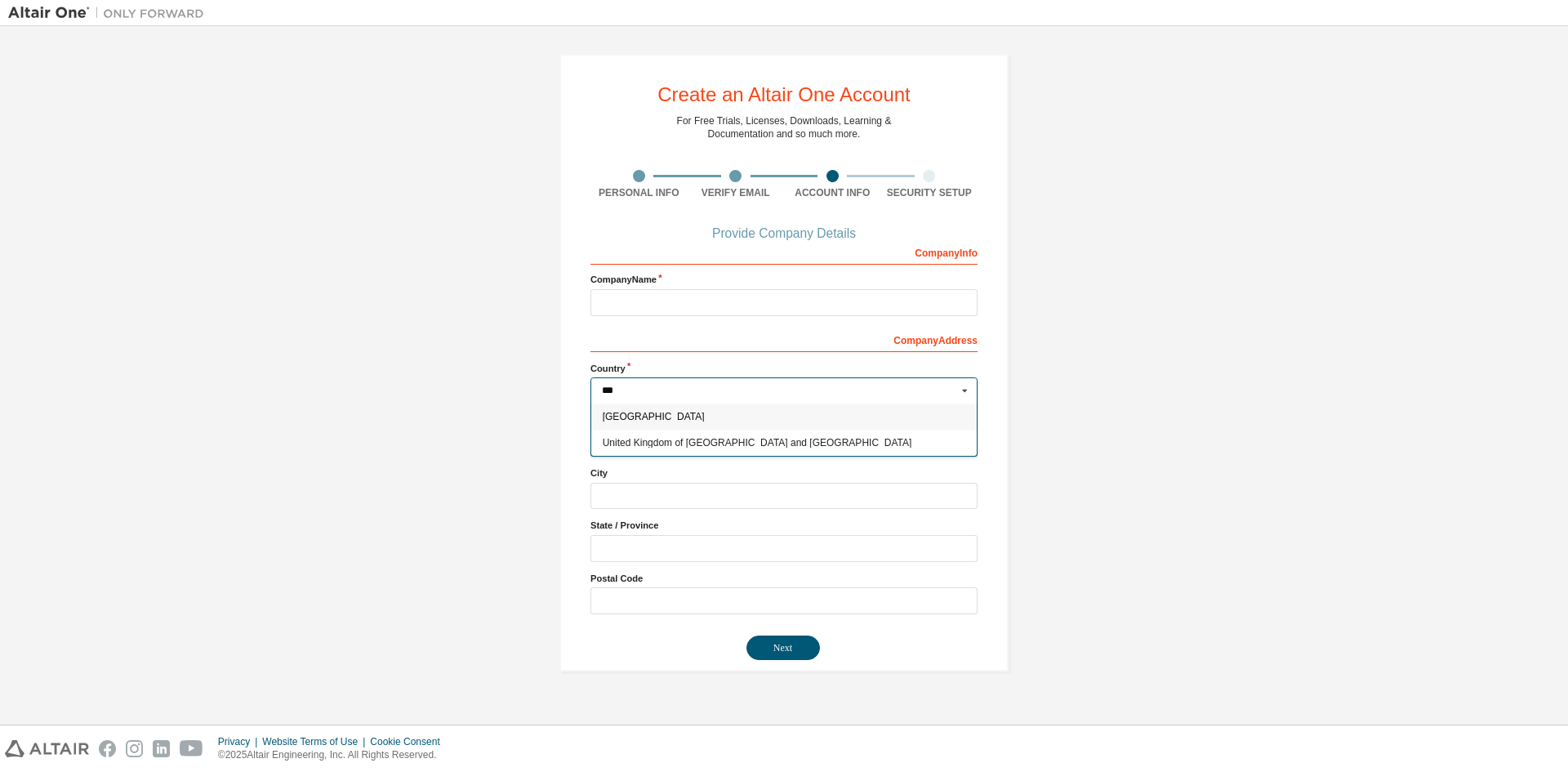
type input "****"
type input "***"
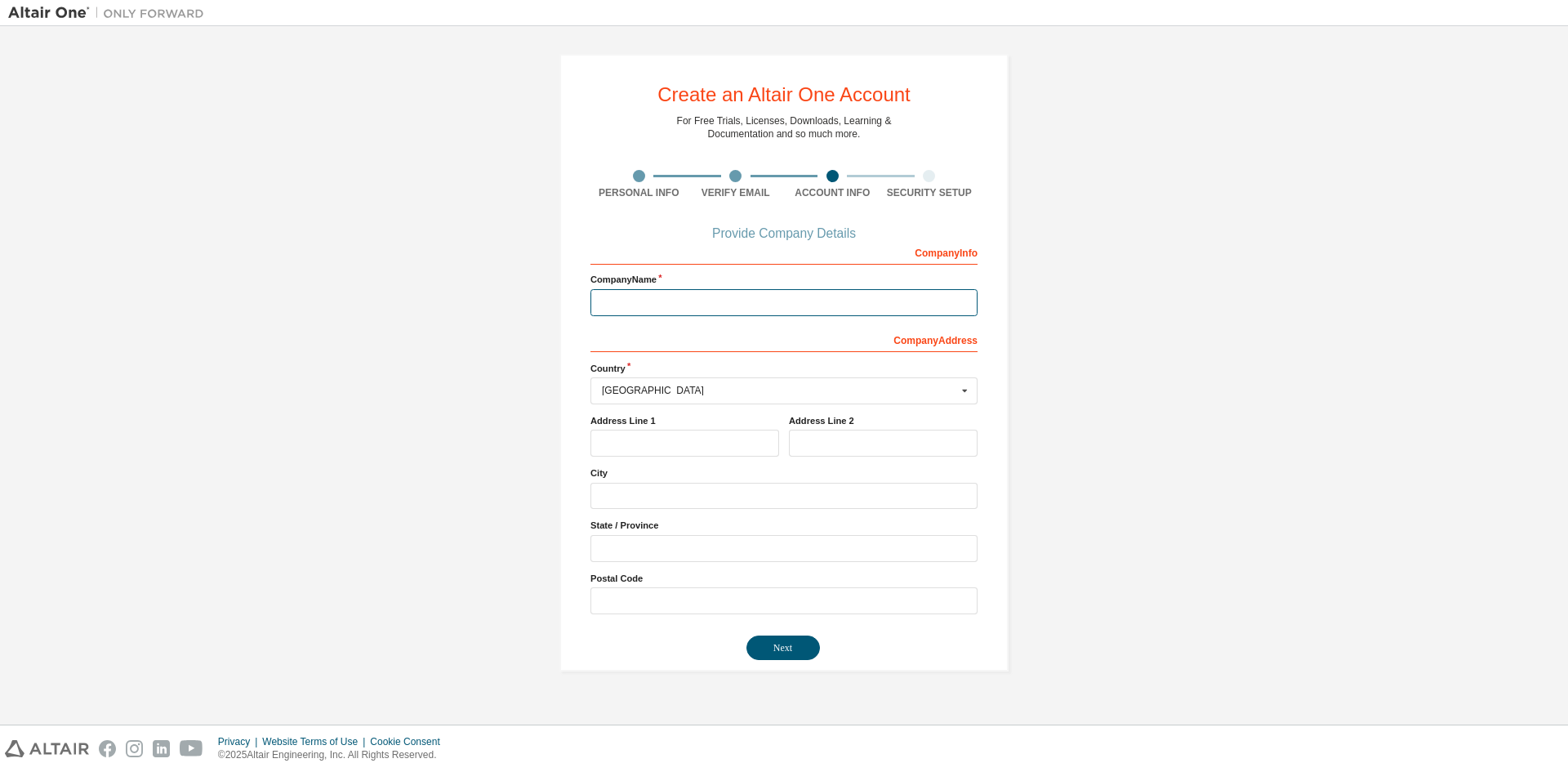
click at [765, 296] on input "text" at bounding box center [783, 302] width 387 height 27
type input "****"
click at [806, 457] on input "text" at bounding box center [883, 443] width 189 height 27
click at [801, 644] on button "Next" at bounding box center [783, 648] width 74 height 25
